Goal: Transaction & Acquisition: Purchase product/service

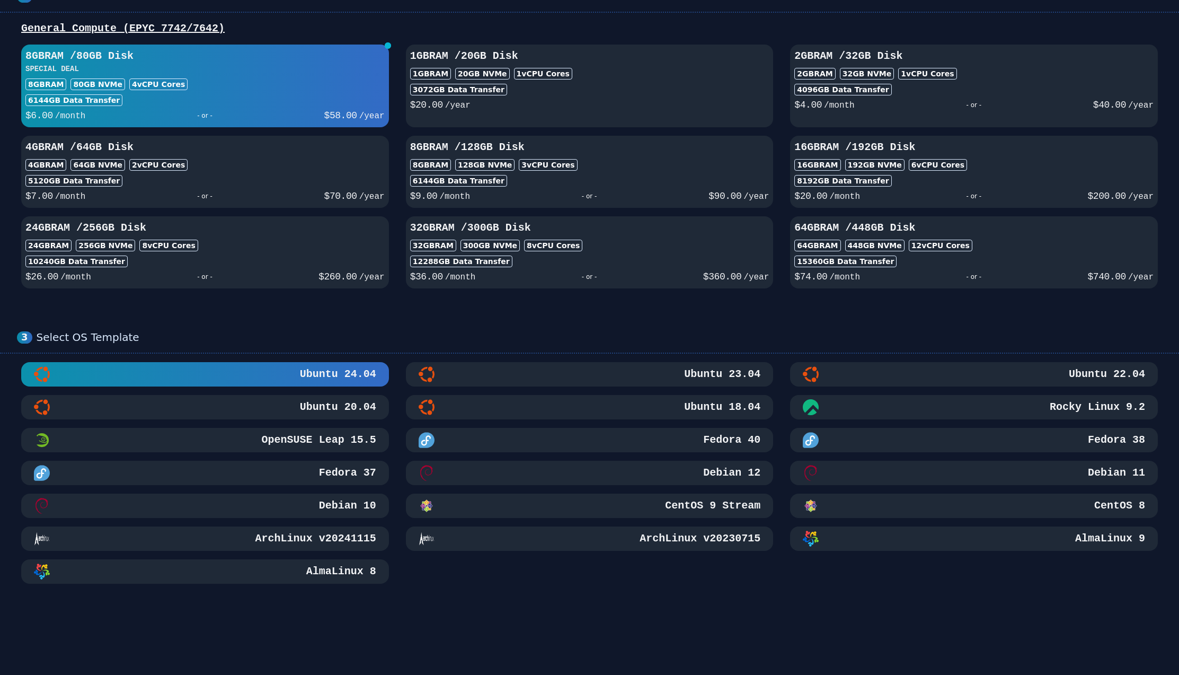
scroll to position [212, 0]
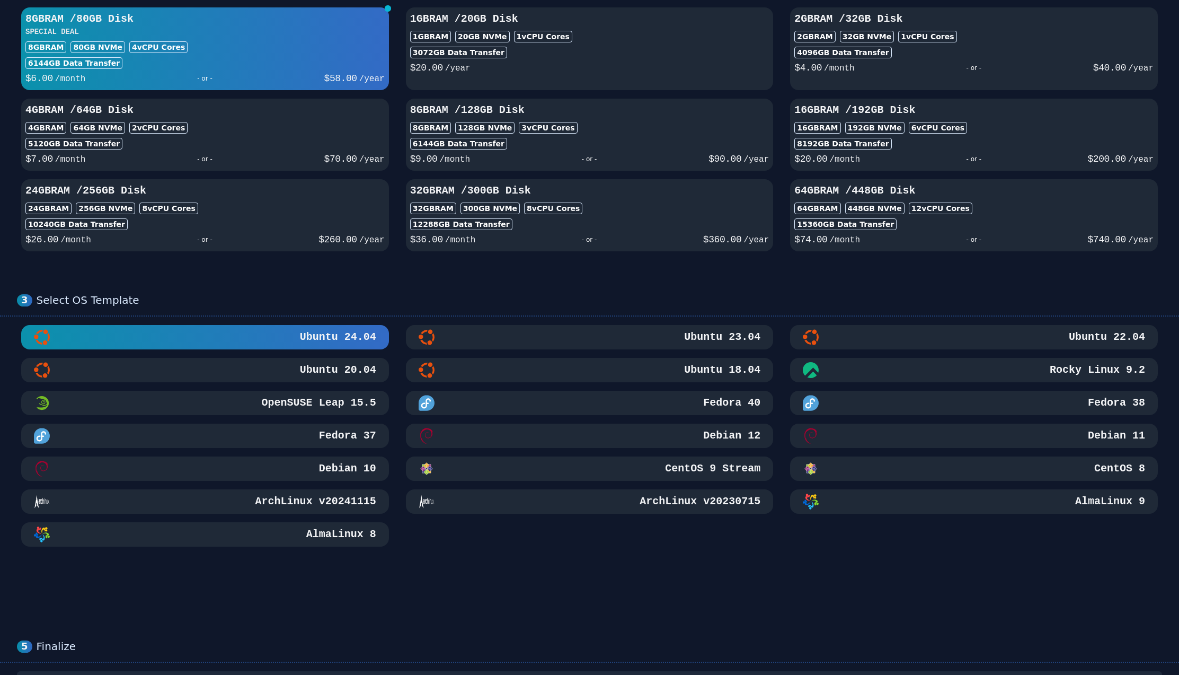
click at [1018, 341] on div "Ubuntu 22.04" at bounding box center [974, 337] width 342 height 16
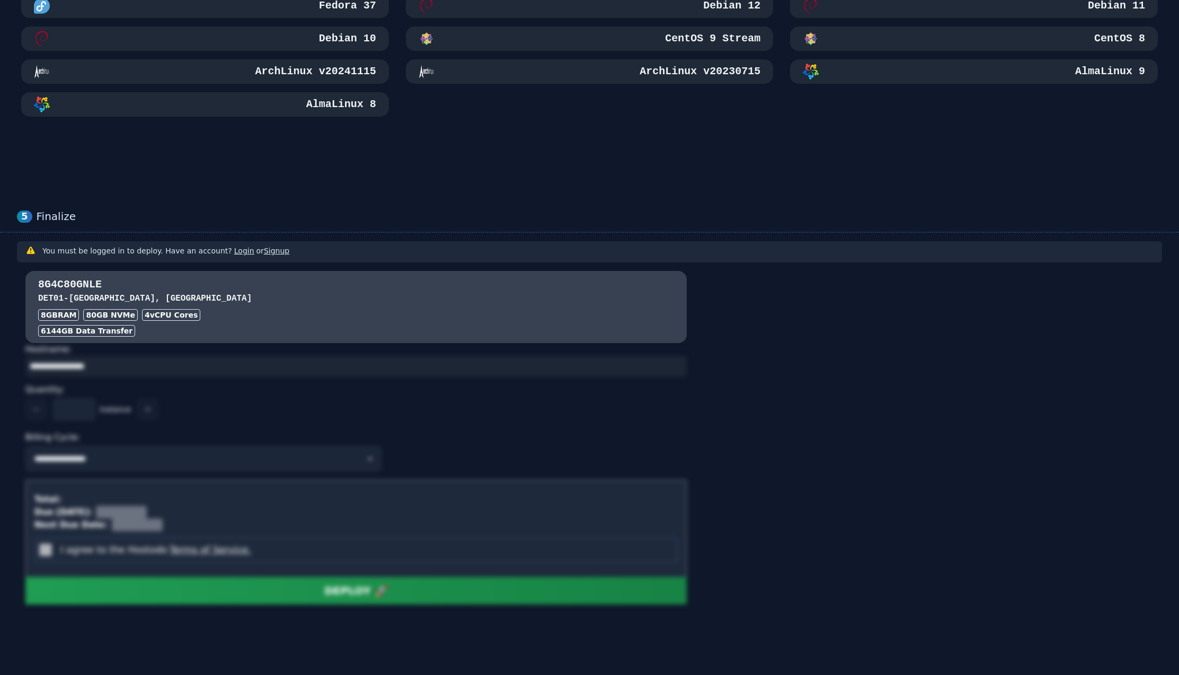
scroll to position [643, 0]
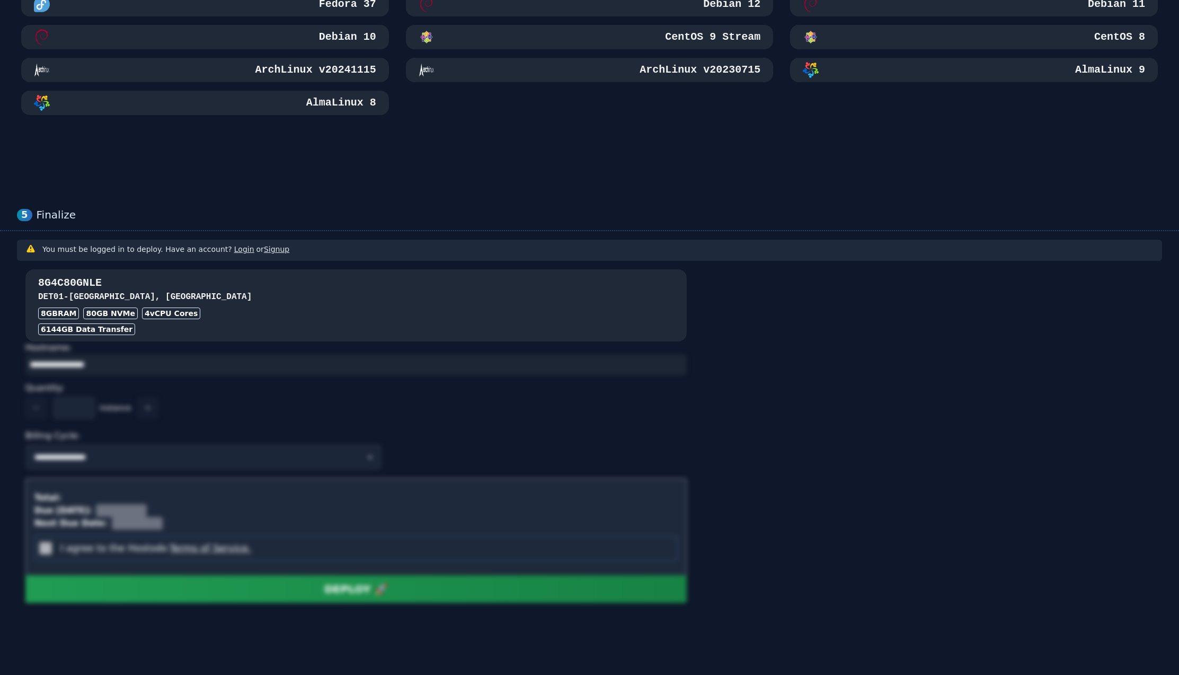
click at [364, 312] on div "8GB RAM 80 GB NVMe 4 vCPU Cores" at bounding box center [356, 313] width 636 height 12
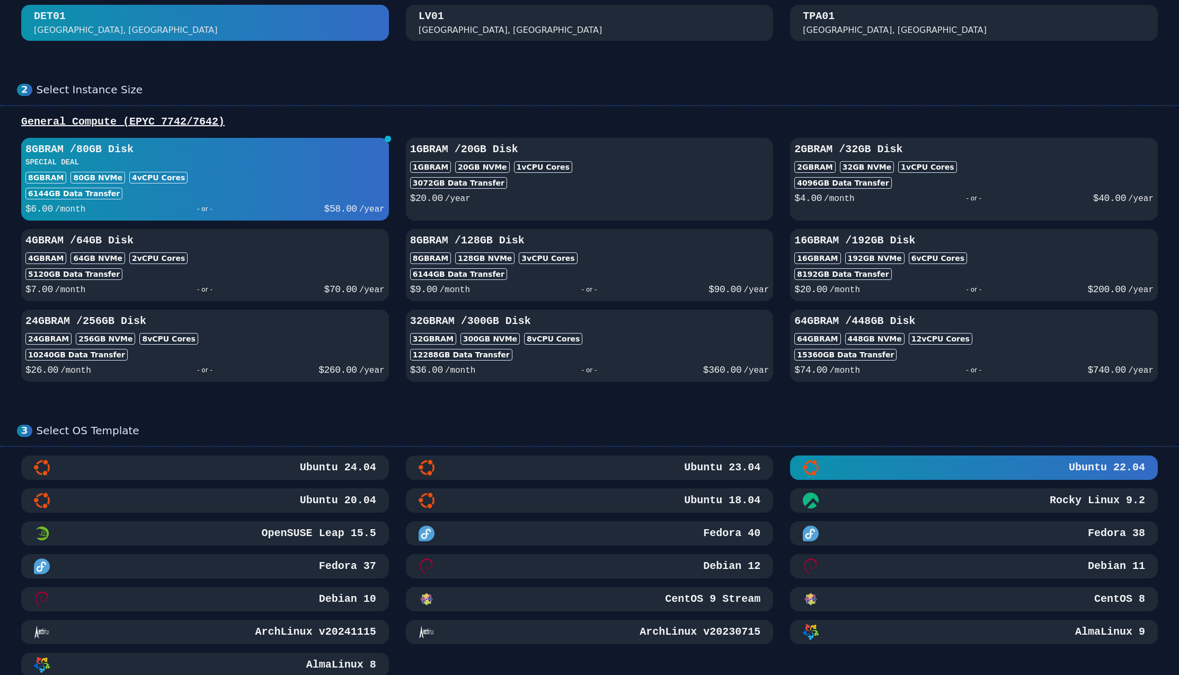
scroll to position [318, 0]
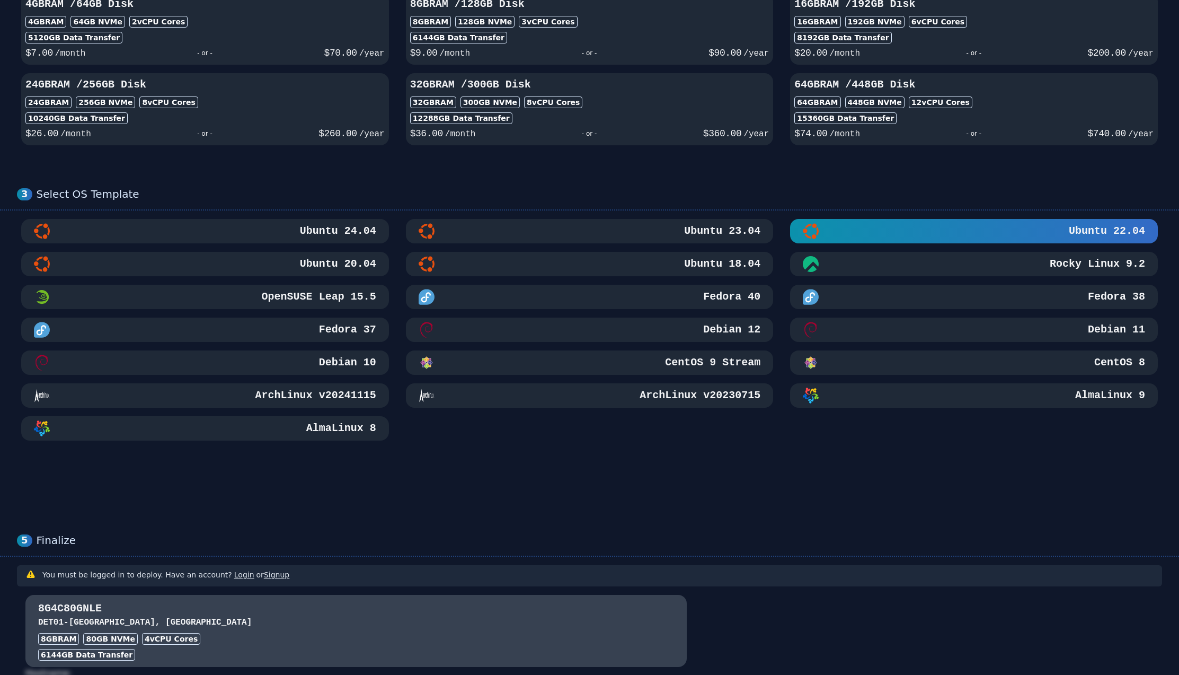
click at [235, 574] on link "Login" at bounding box center [244, 574] width 20 height 8
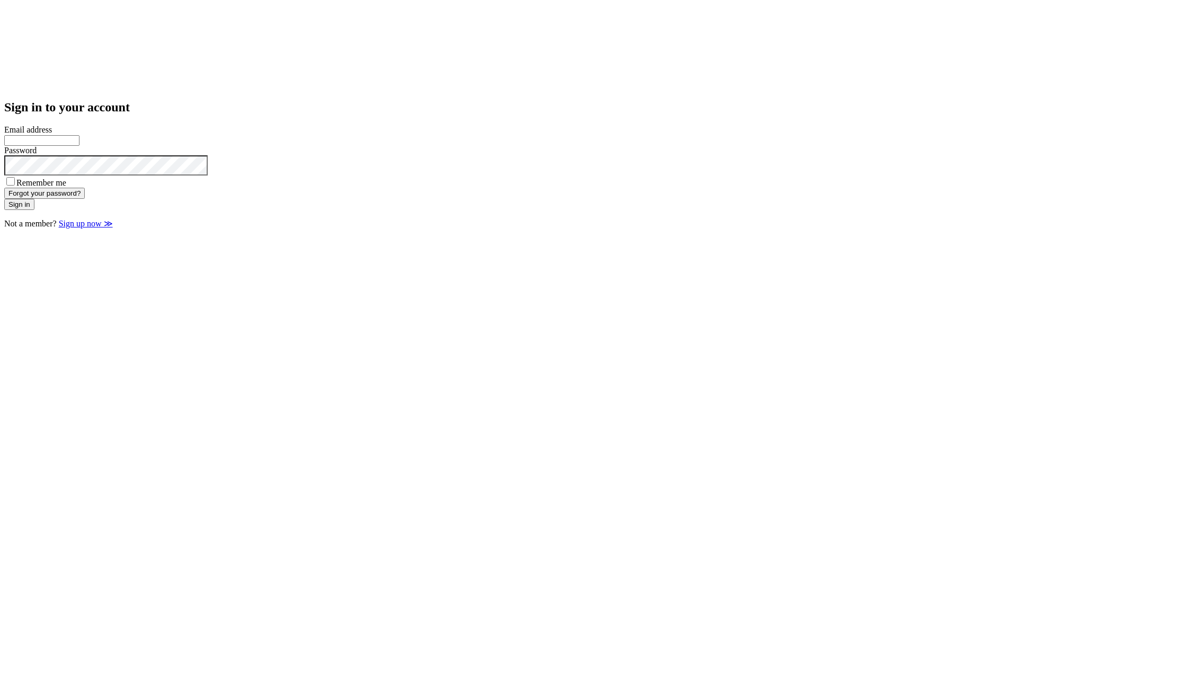
click at [113, 228] on link "Sign up now ≫" at bounding box center [86, 223] width 54 height 9
